Goal: Task Accomplishment & Management: Use online tool/utility

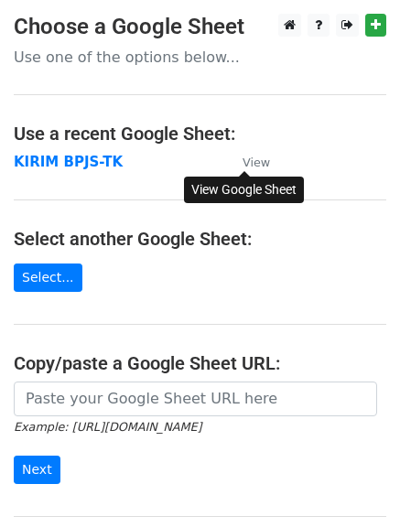
click at [250, 160] on small "View" at bounding box center [255, 162] width 27 height 14
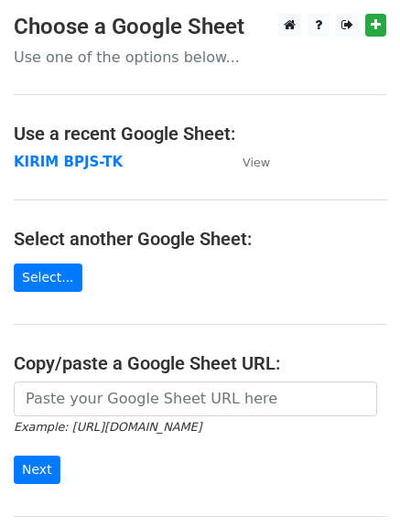
click at [366, 236] on h4 "Select another Google Sheet:" at bounding box center [200, 239] width 372 height 22
click at [37, 470] on input "Next" at bounding box center [37, 469] width 47 height 28
click at [80, 161] on strong "KIRIM BPJS-TK" at bounding box center [68, 162] width 109 height 16
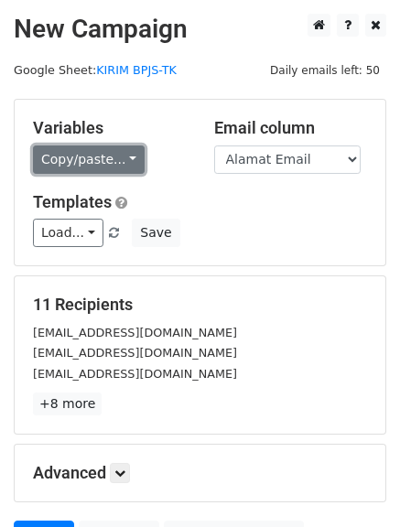
click at [82, 155] on link "Copy/paste..." at bounding box center [89, 159] width 112 height 28
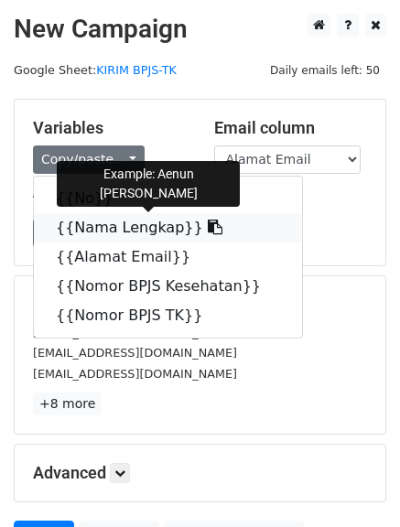
click at [118, 229] on link "{{Nama Lengkap}}" at bounding box center [168, 227] width 268 height 29
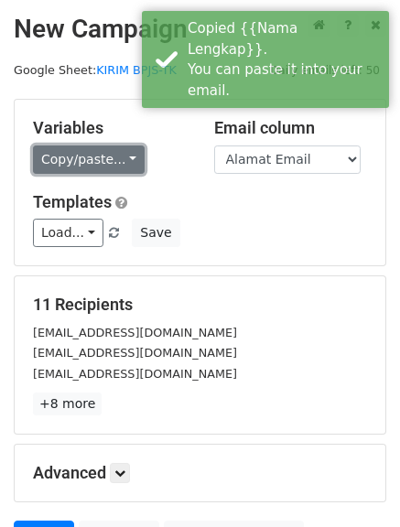
click at [96, 162] on link "Copy/paste..." at bounding box center [89, 159] width 112 height 28
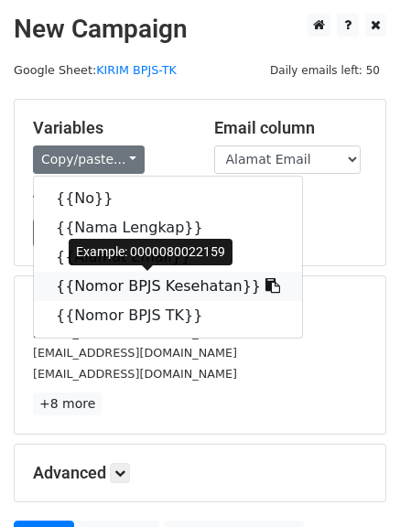
click at [154, 286] on link "{{Nomor BPJS Kesehatan}}" at bounding box center [168, 286] width 268 height 29
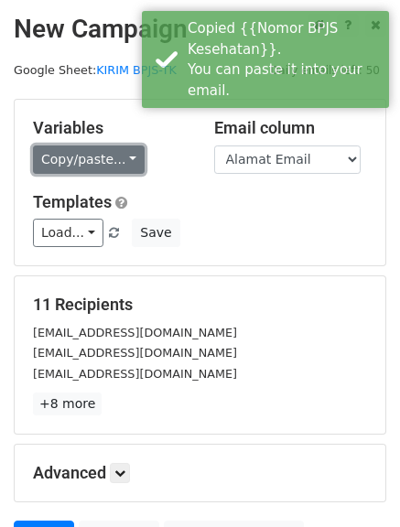
click at [74, 163] on link "Copy/paste..." at bounding box center [89, 159] width 112 height 28
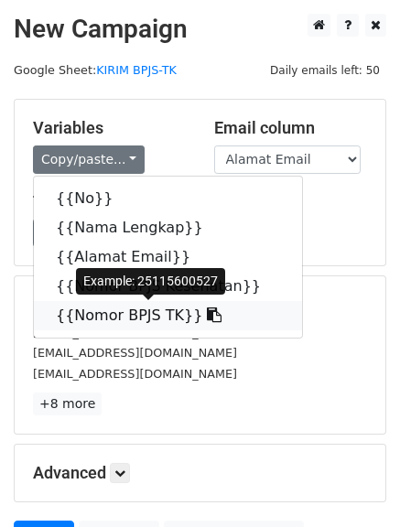
click at [119, 313] on link "{{Nomor BPJS TK}}" at bounding box center [168, 315] width 268 height 29
